Goal: Task Accomplishment & Management: Manage account settings

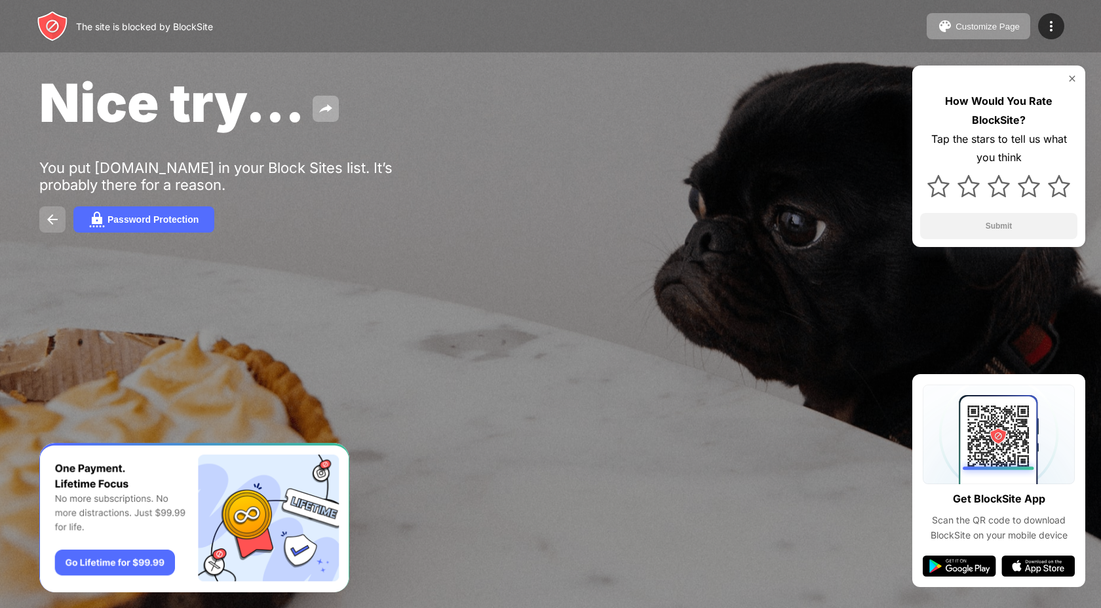
click at [51, 219] on img at bounding box center [53, 220] width 16 height 16
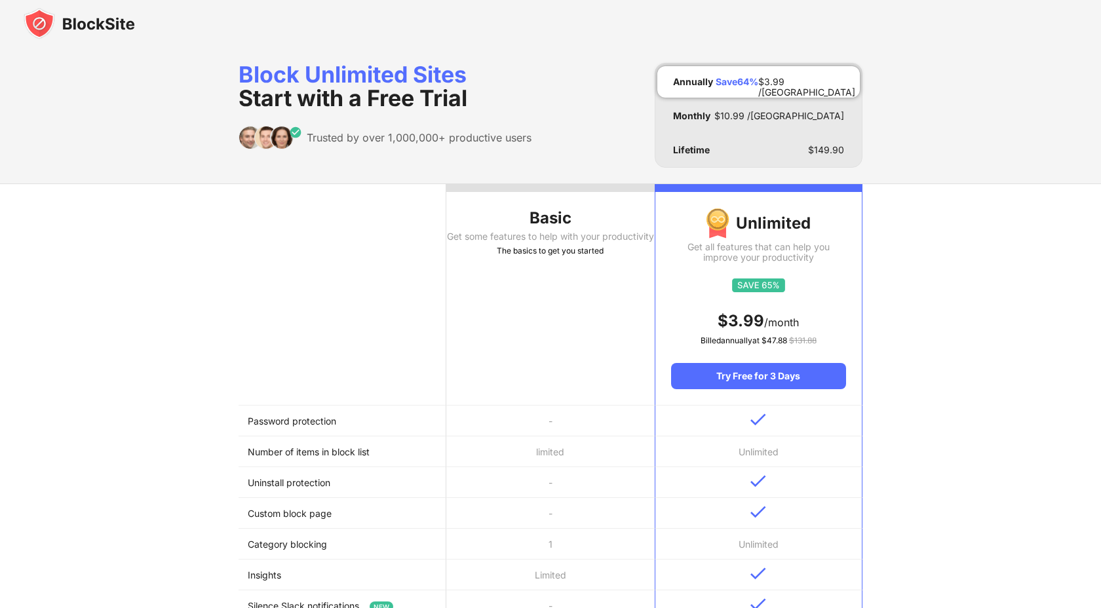
click at [64, 20] on img at bounding box center [79, 23] width 111 height 31
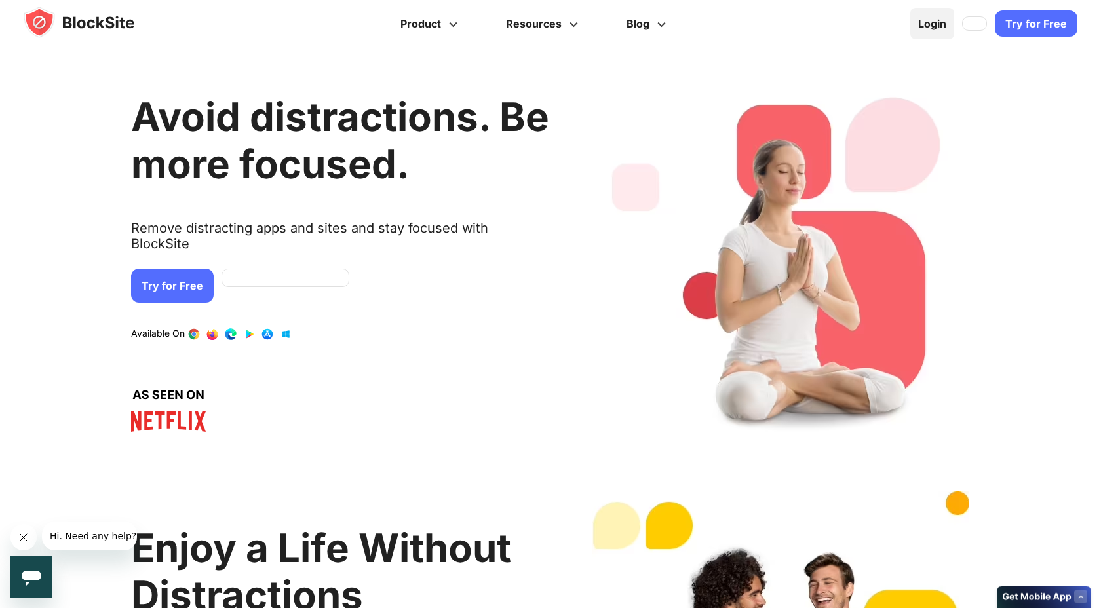
click at [939, 31] on link "Login" at bounding box center [932, 23] width 44 height 31
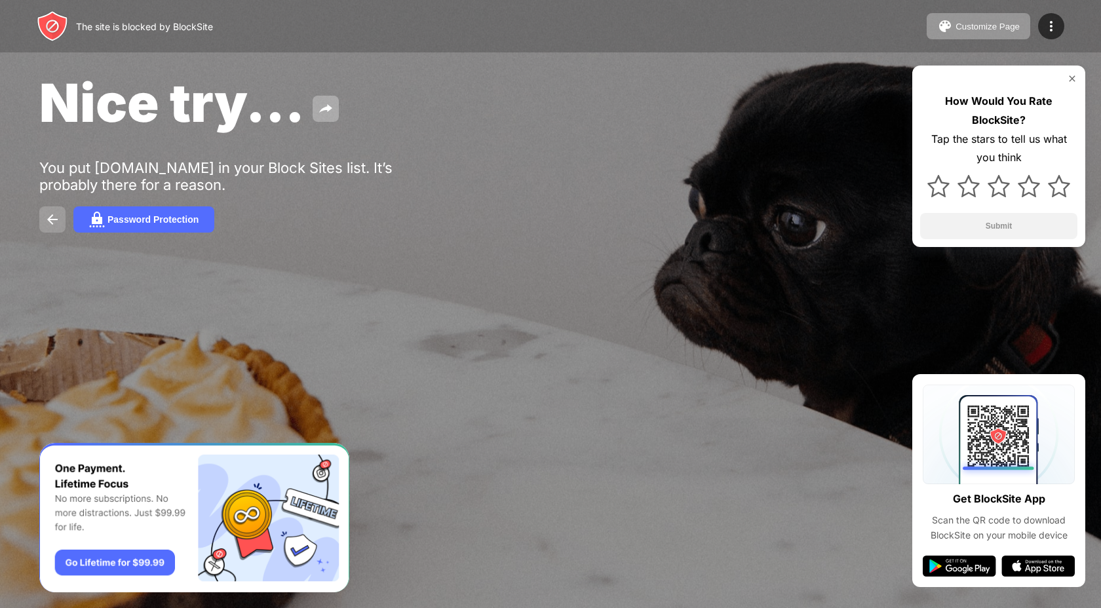
click at [52, 221] on img at bounding box center [53, 220] width 16 height 16
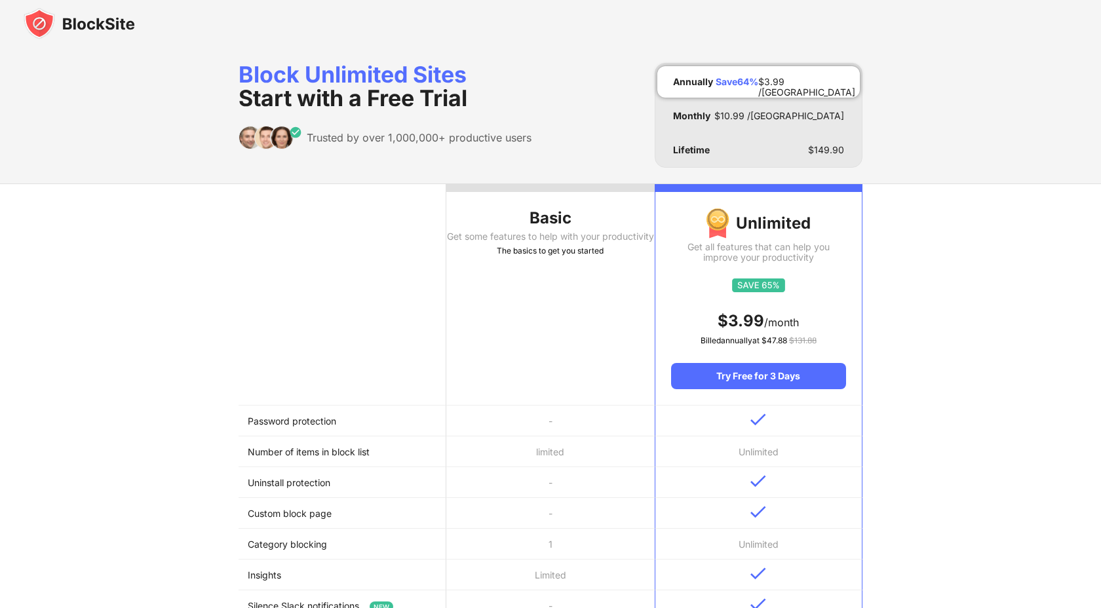
click at [327, 75] on div "Block Unlimited Sites Start with a Free Trial" at bounding box center [384, 86] width 293 height 47
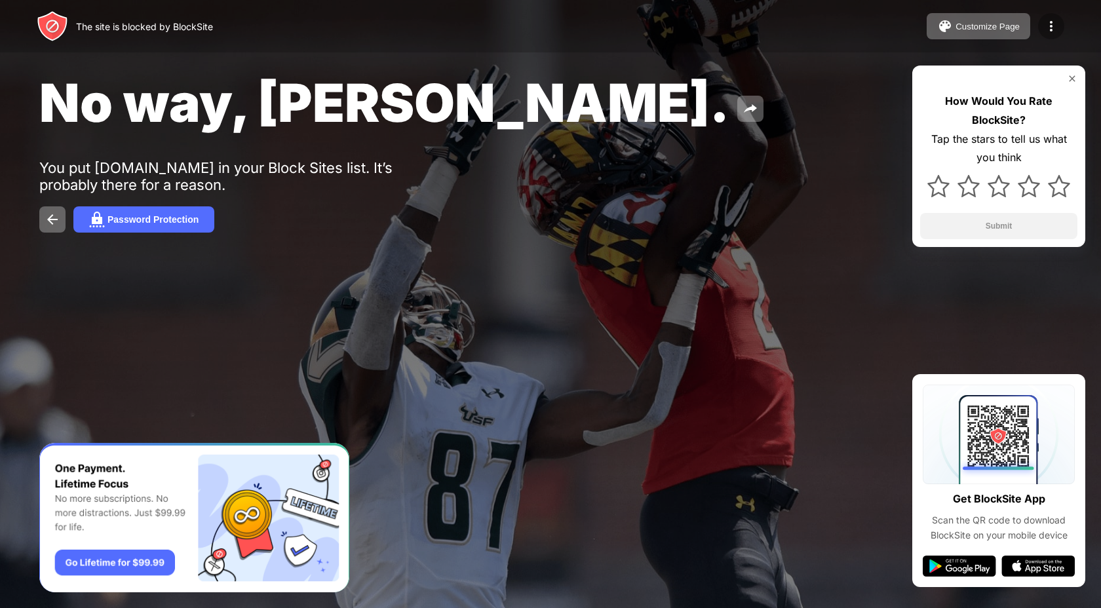
click at [1048, 24] on img at bounding box center [1051, 26] width 16 height 16
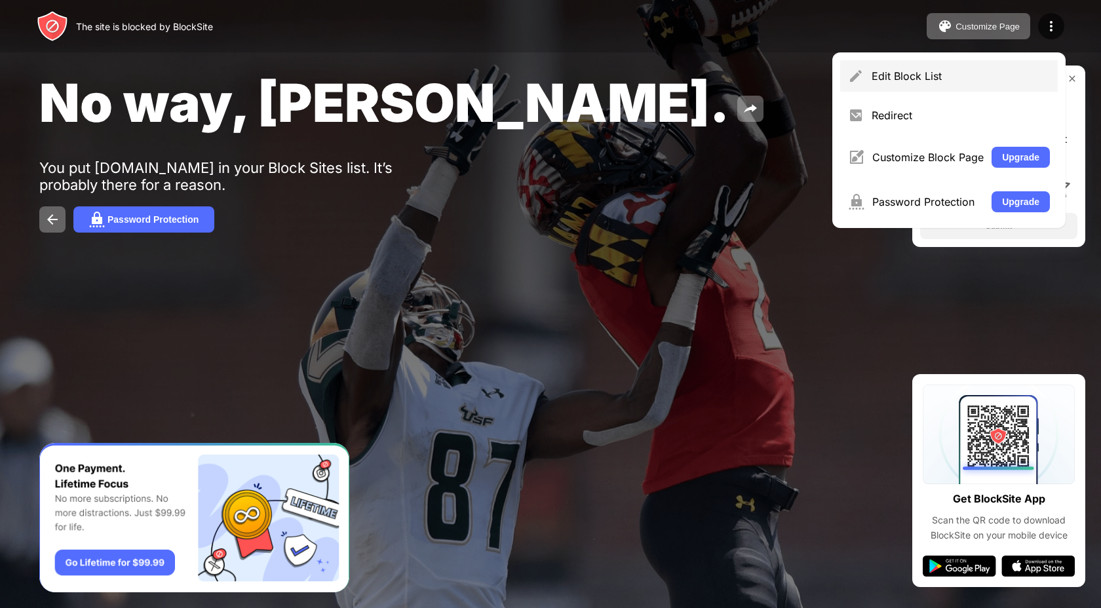
click at [931, 69] on div "Edit Block List" at bounding box center [948, 75] width 217 height 31
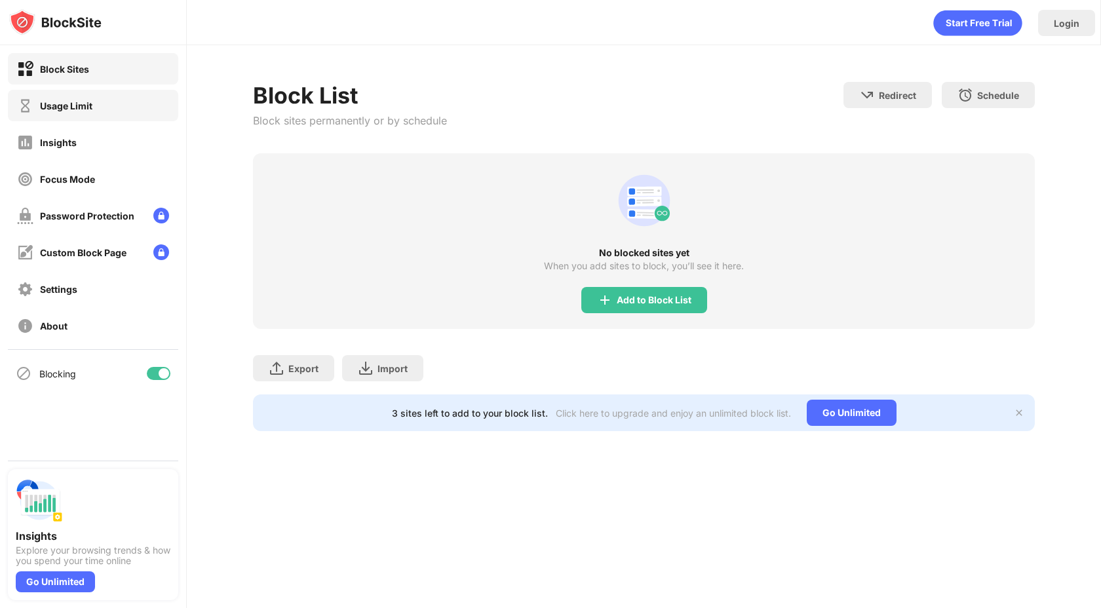
click at [85, 107] on div "Usage Limit" at bounding box center [66, 105] width 52 height 11
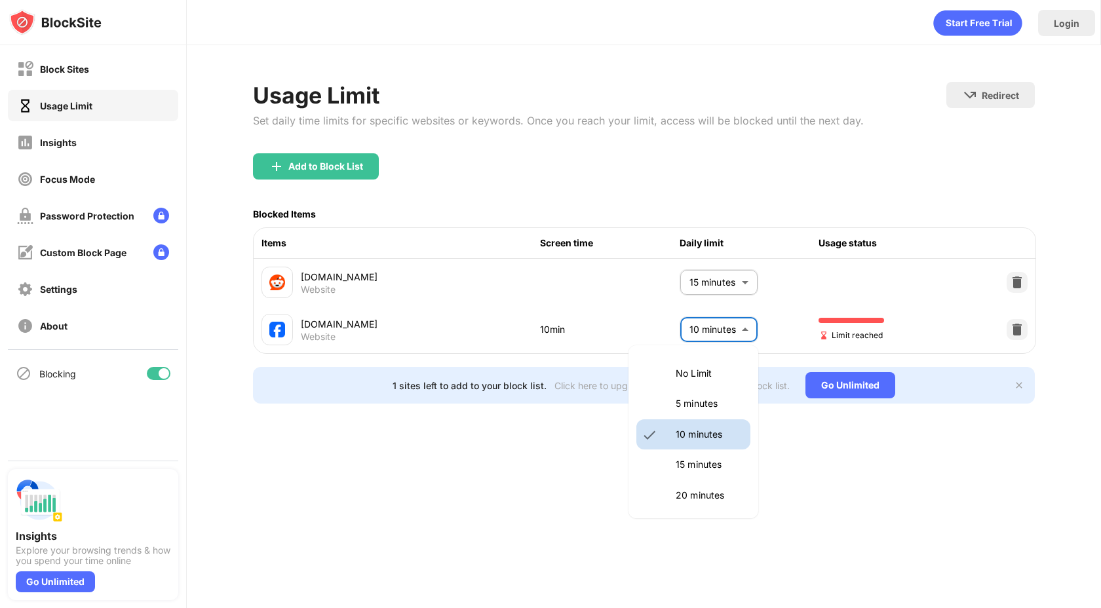
click at [728, 324] on body "Block Sites Usage Limit Insights Focus Mode Password Protection Custom Block Pa…" at bounding box center [550, 304] width 1101 height 608
click at [678, 436] on p "10 minutes" at bounding box center [708, 434] width 67 height 14
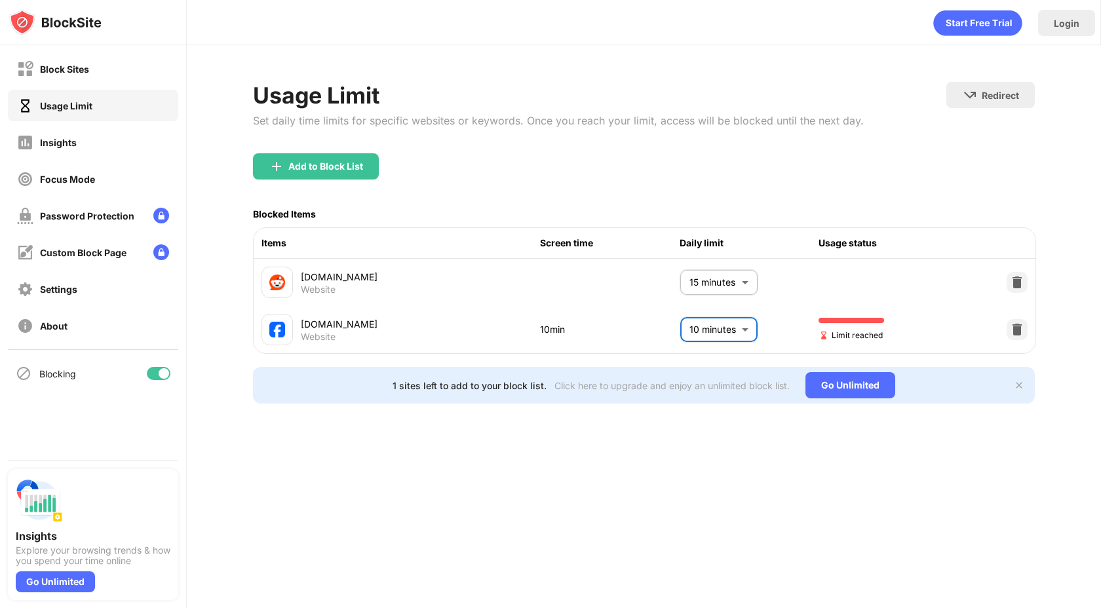
click at [734, 334] on body "Block Sites Usage Limit Insights Focus Mode Password Protection Custom Block Pa…" at bounding box center [550, 304] width 1101 height 608
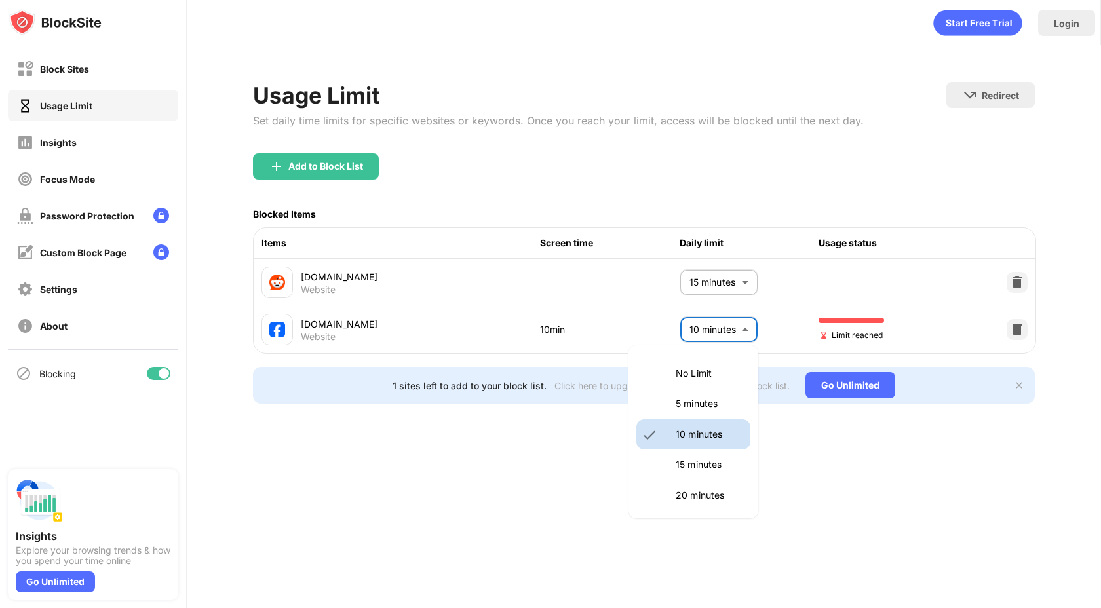
click at [694, 459] on p "15 minutes" at bounding box center [708, 464] width 67 height 14
type input "**"
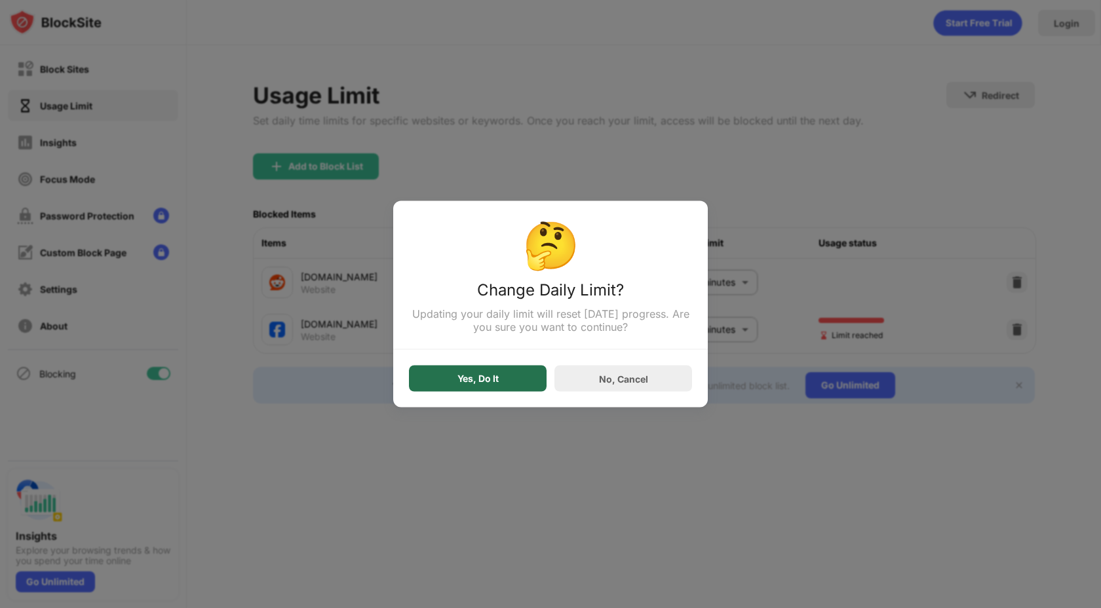
click at [480, 392] on div "Yes, Do It" at bounding box center [478, 379] width 138 height 26
